Goal: Transaction & Acquisition: Register for event/course

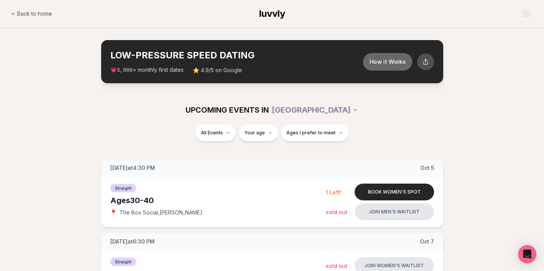
click at [398, 63] on button "How it Works" at bounding box center [387, 62] width 49 height 18
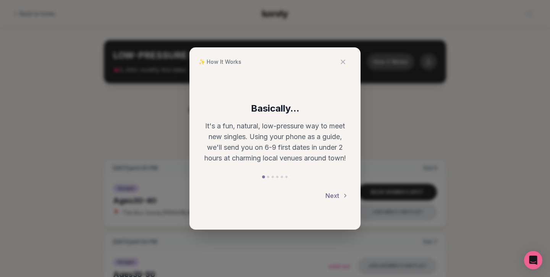
click at [342, 196] on button "Next" at bounding box center [336, 195] width 23 height 17
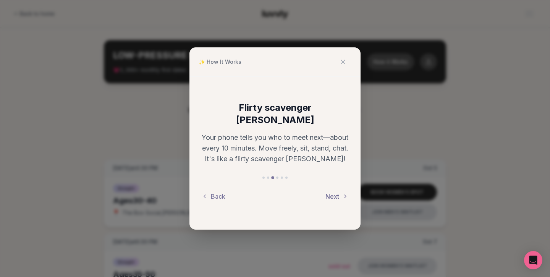
click at [336, 190] on button "Next" at bounding box center [336, 196] width 23 height 17
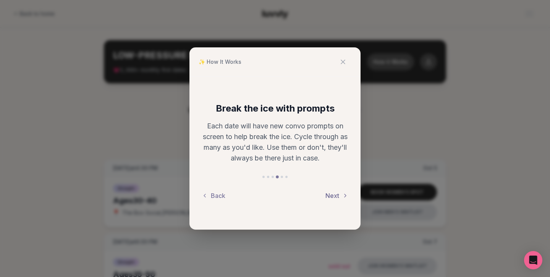
click at [334, 196] on button "Next" at bounding box center [336, 195] width 23 height 17
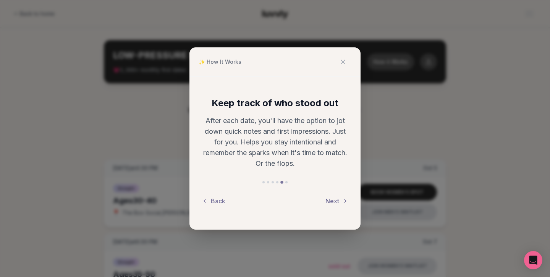
click at [334, 196] on button "Next" at bounding box center [336, 201] width 23 height 17
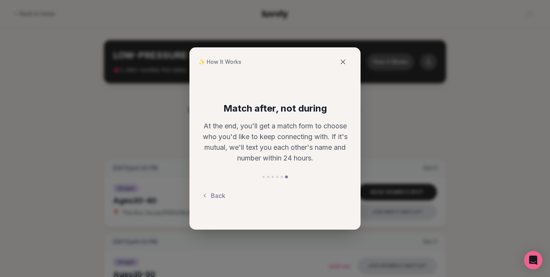
click at [340, 61] on icon at bounding box center [343, 62] width 8 height 8
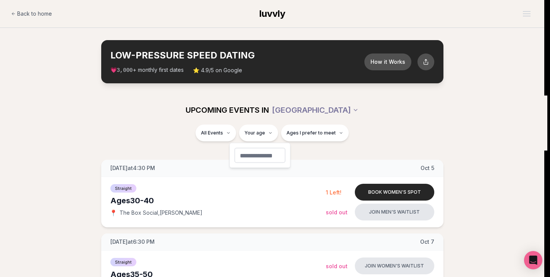
type input "**"
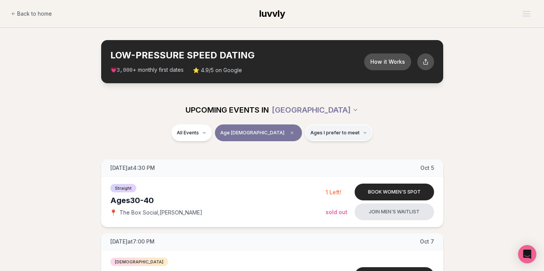
click at [325, 138] on button "Ages I prefer to meet" at bounding box center [339, 133] width 68 height 17
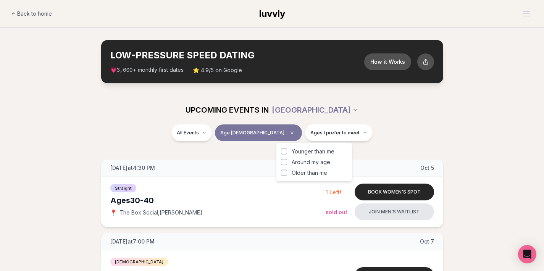
click at [285, 161] on button "Around my age" at bounding box center [284, 162] width 6 height 6
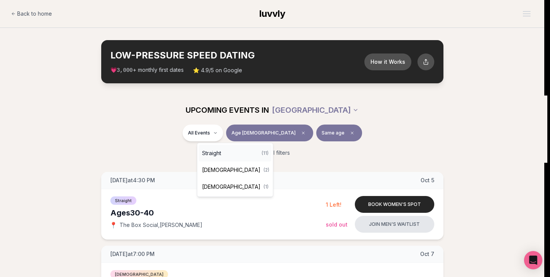
click at [240, 153] on div "Straight ( 11 )" at bounding box center [235, 153] width 73 height 17
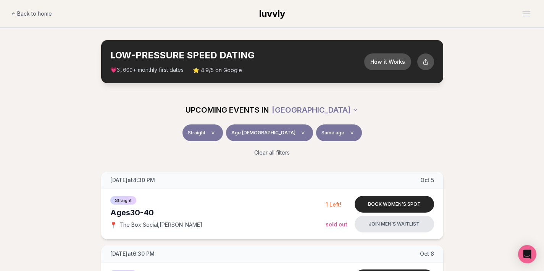
click at [265, 14] on span "luvvly" at bounding box center [272, 13] width 26 height 11
